Goal: Task Accomplishment & Management: Manage account settings

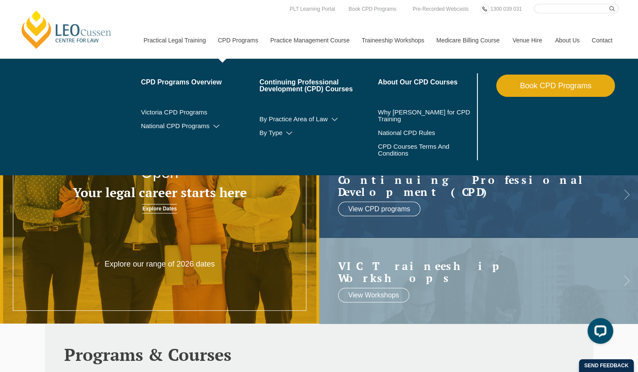
click at [242, 42] on link "CPD Programs" at bounding box center [237, 40] width 52 height 37
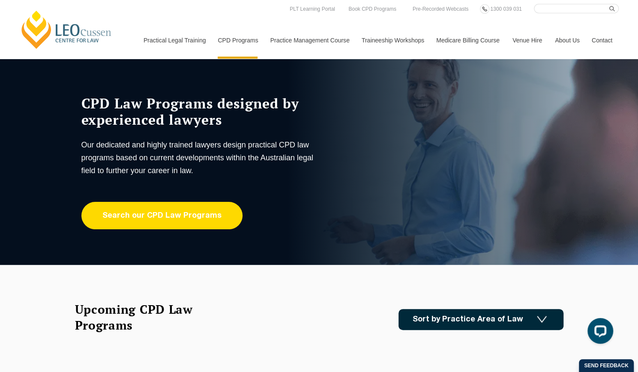
click at [183, 223] on link "Search our CPD Law Programs" at bounding box center [161, 215] width 161 height 27
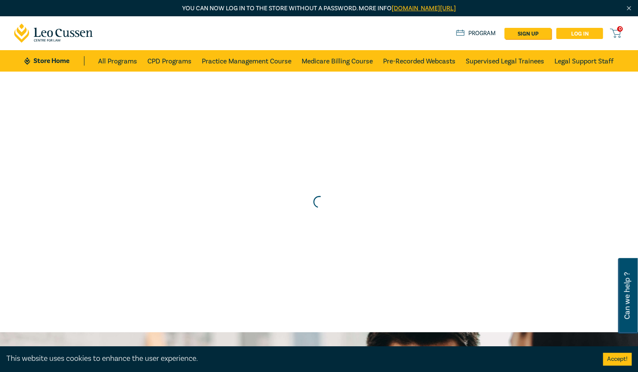
click at [579, 38] on link "Log in" at bounding box center [579, 33] width 47 height 11
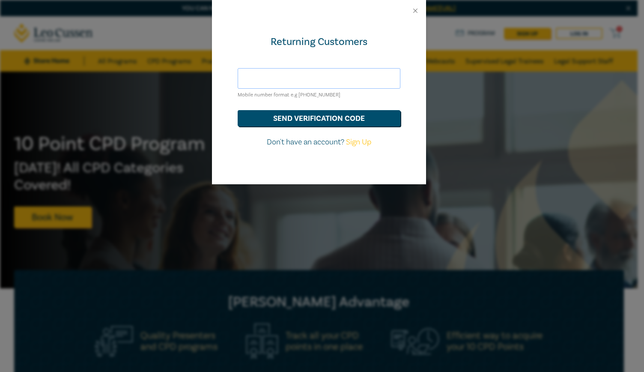
click at [365, 71] on input "text" at bounding box center [319, 78] width 163 height 21
type input "caitlin@ascotsolicitors.com.au"
click at [341, 124] on button "send verification code" at bounding box center [319, 118] width 163 height 16
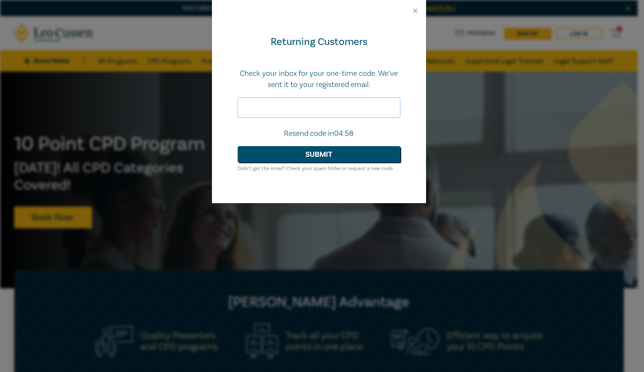
click at [321, 107] on input "text" at bounding box center [319, 107] width 163 height 21
click at [338, 105] on input "text" at bounding box center [319, 107] width 163 height 21
paste input "671146"
type input "671146"
click at [326, 150] on button "Submit" at bounding box center [319, 154] width 163 height 16
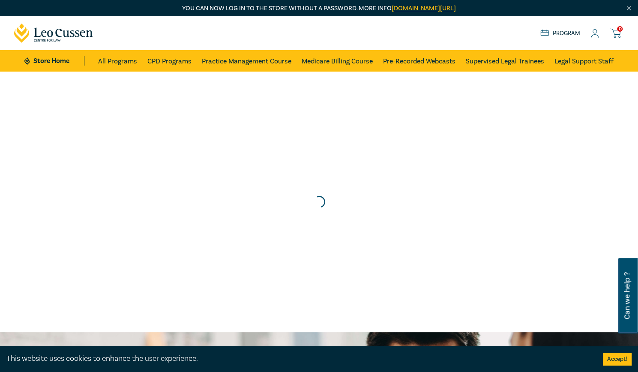
click at [592, 36] on icon at bounding box center [595, 36] width 8 height 3
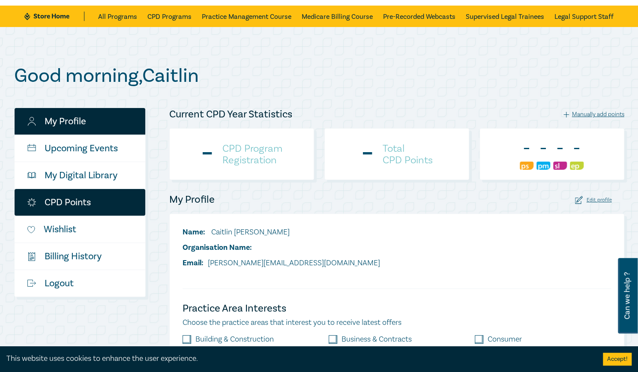
click at [86, 201] on link "CPD Points" at bounding box center [80, 202] width 131 height 27
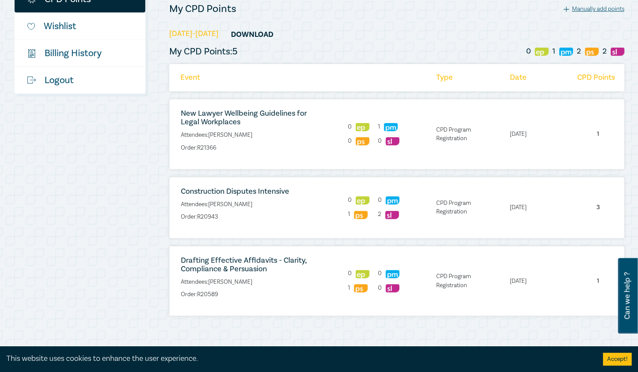
scroll to position [227, 0]
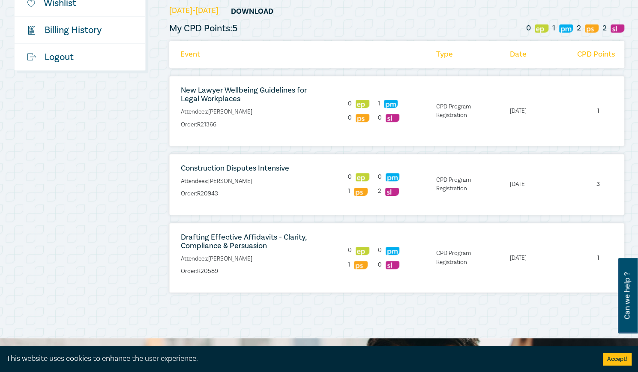
click at [539, 30] on img at bounding box center [542, 28] width 14 height 8
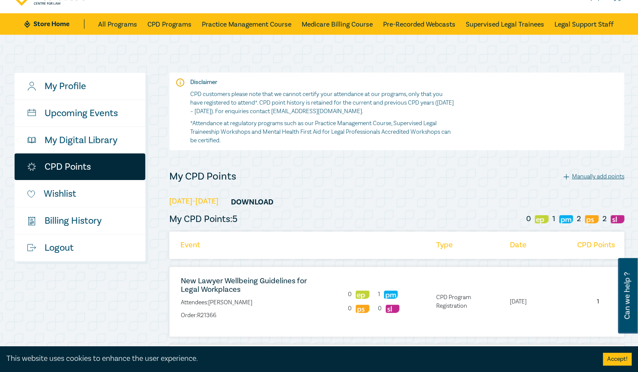
scroll to position [29, 0]
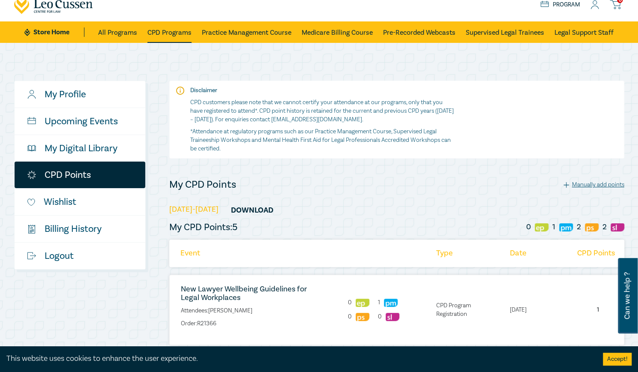
click at [165, 33] on link "CPD Programs" at bounding box center [169, 31] width 44 height 21
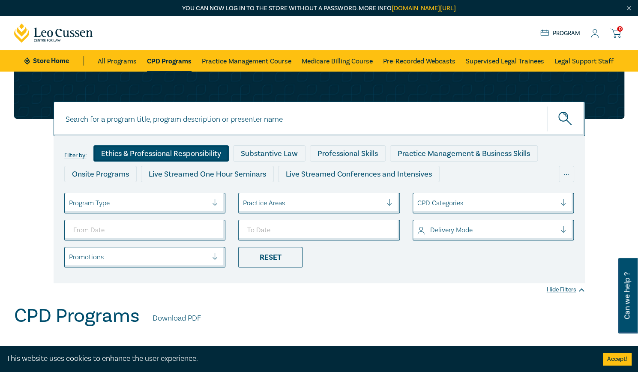
click at [171, 157] on div "Ethics & Professional Responsibility" at bounding box center [160, 153] width 135 height 16
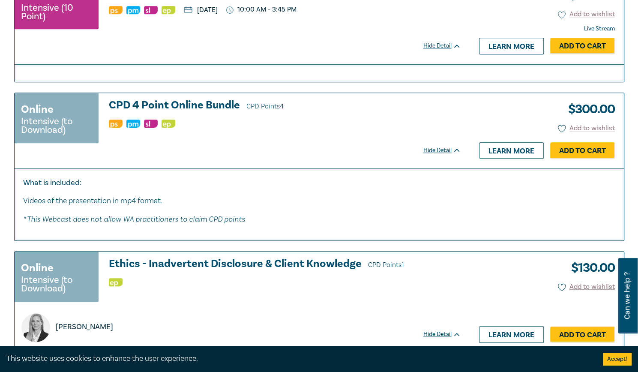
scroll to position [2278, 0]
